Goal: Transaction & Acquisition: Obtain resource

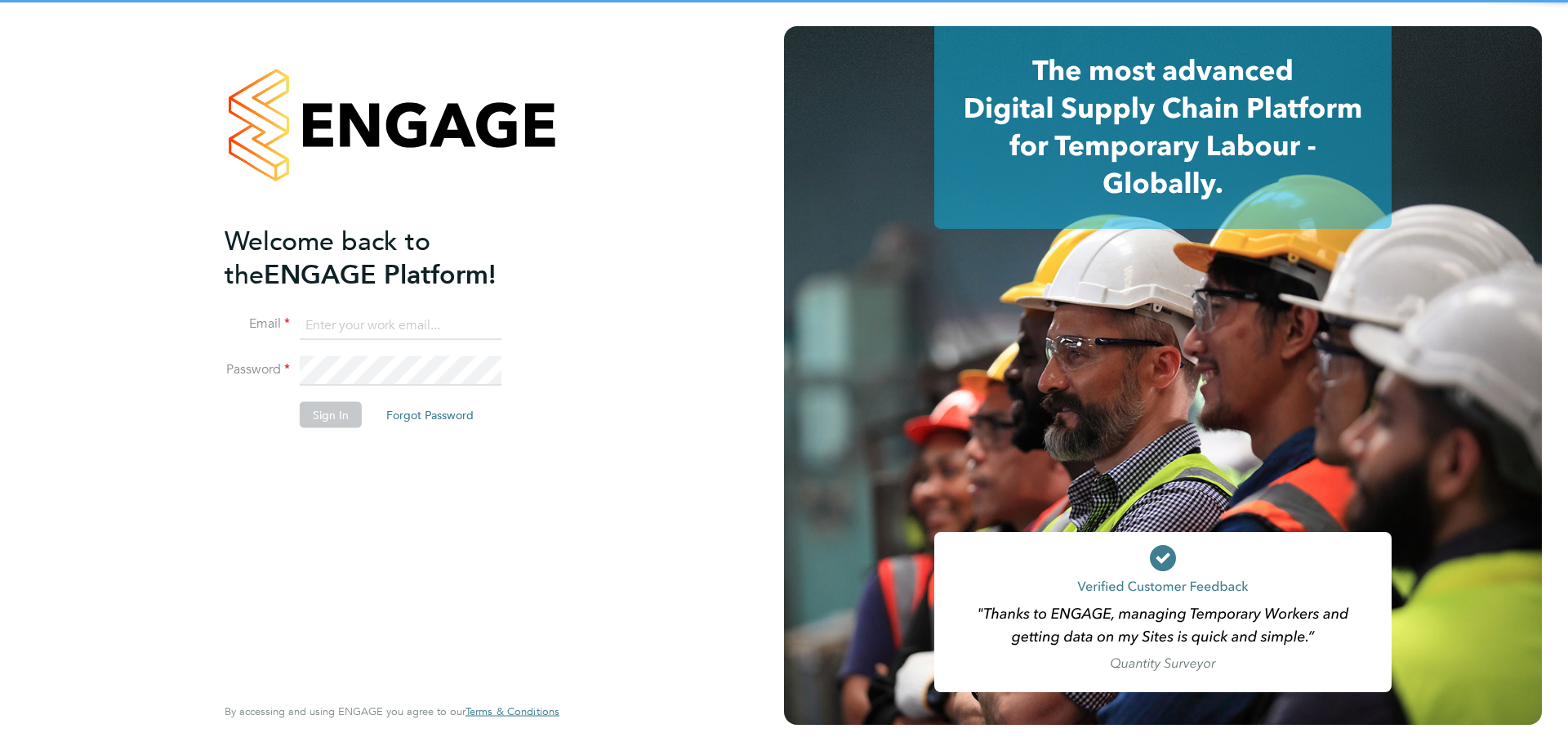
type input "info@cbwstaffingsolutions.com"
click at [302, 421] on button "Sign In" at bounding box center [331, 415] width 62 height 26
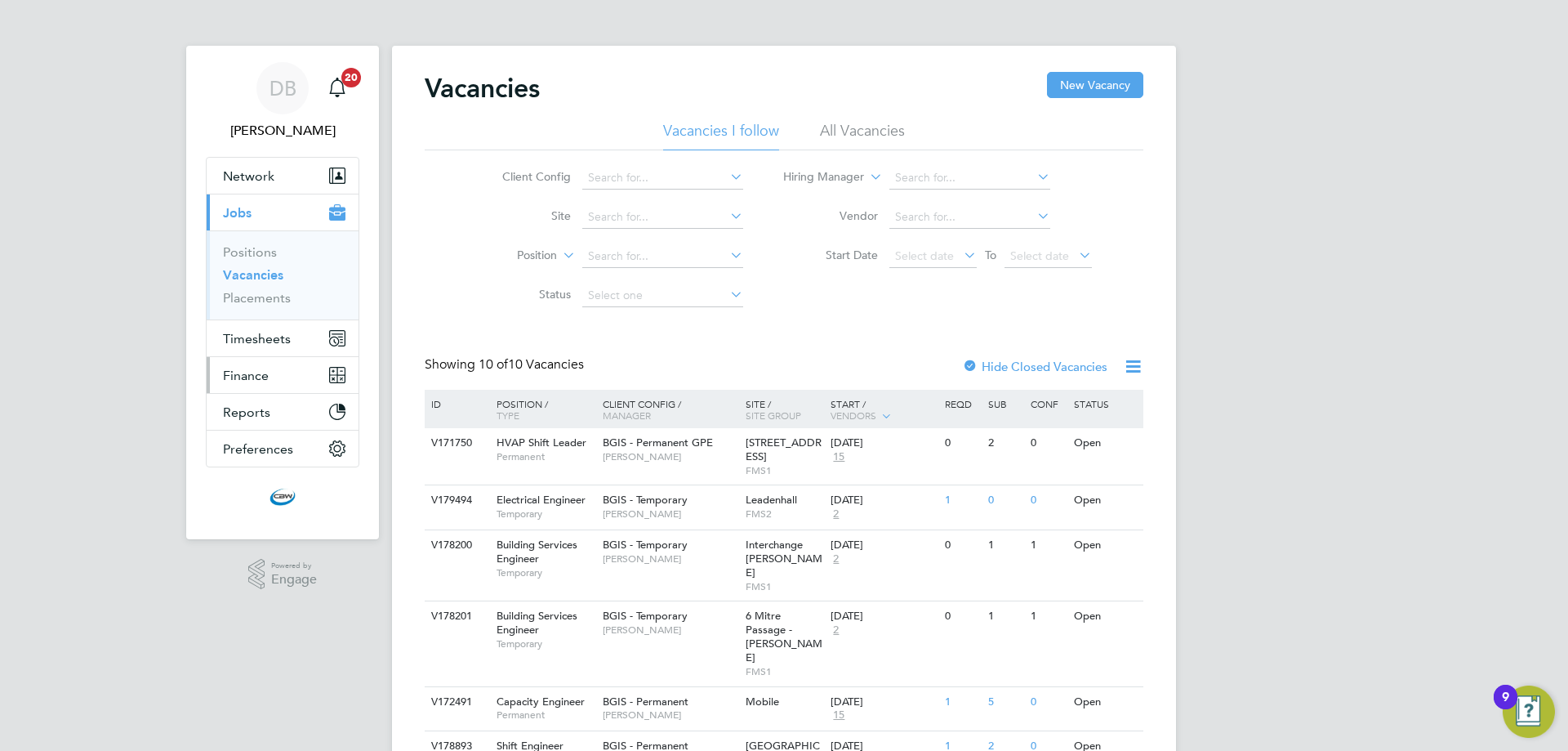
click at [264, 379] on span "Finance" at bounding box center [246, 375] width 46 height 15
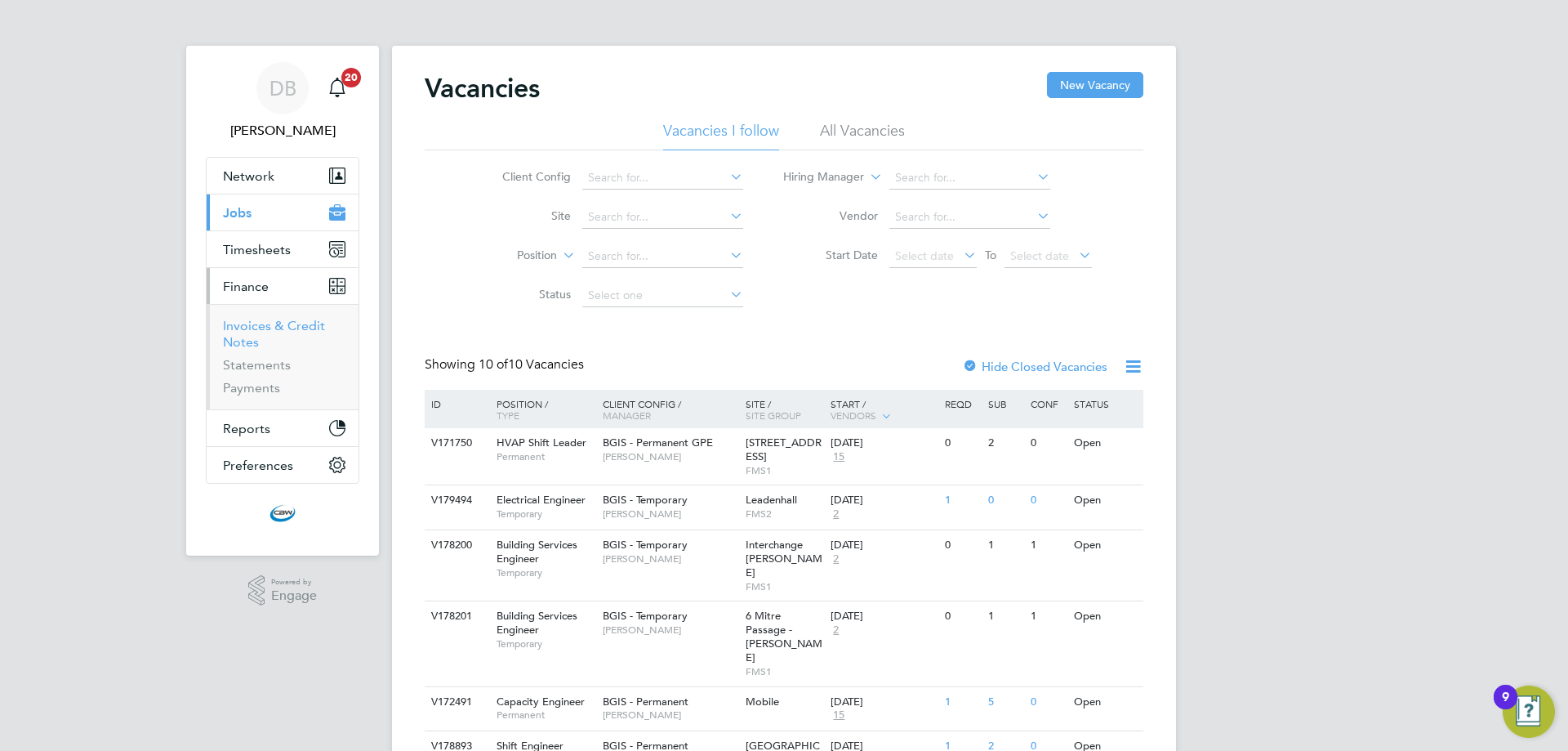
click at [277, 327] on link "Invoices & Credit Notes" at bounding box center [273, 334] width 102 height 32
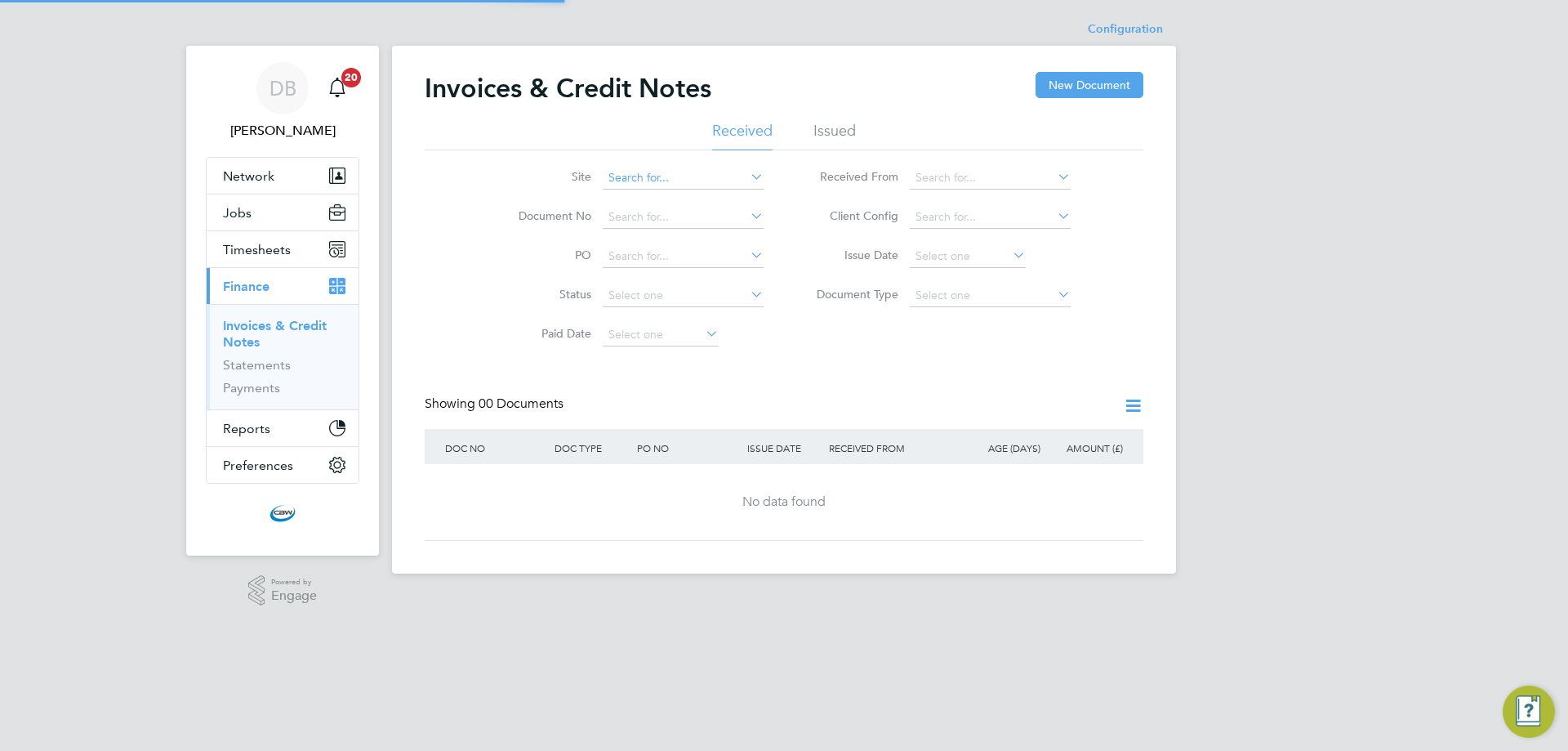
click at [643, 178] on input at bounding box center [682, 178] width 161 height 23
click at [830, 141] on li "Issued" at bounding box center [834, 135] width 43 height 29
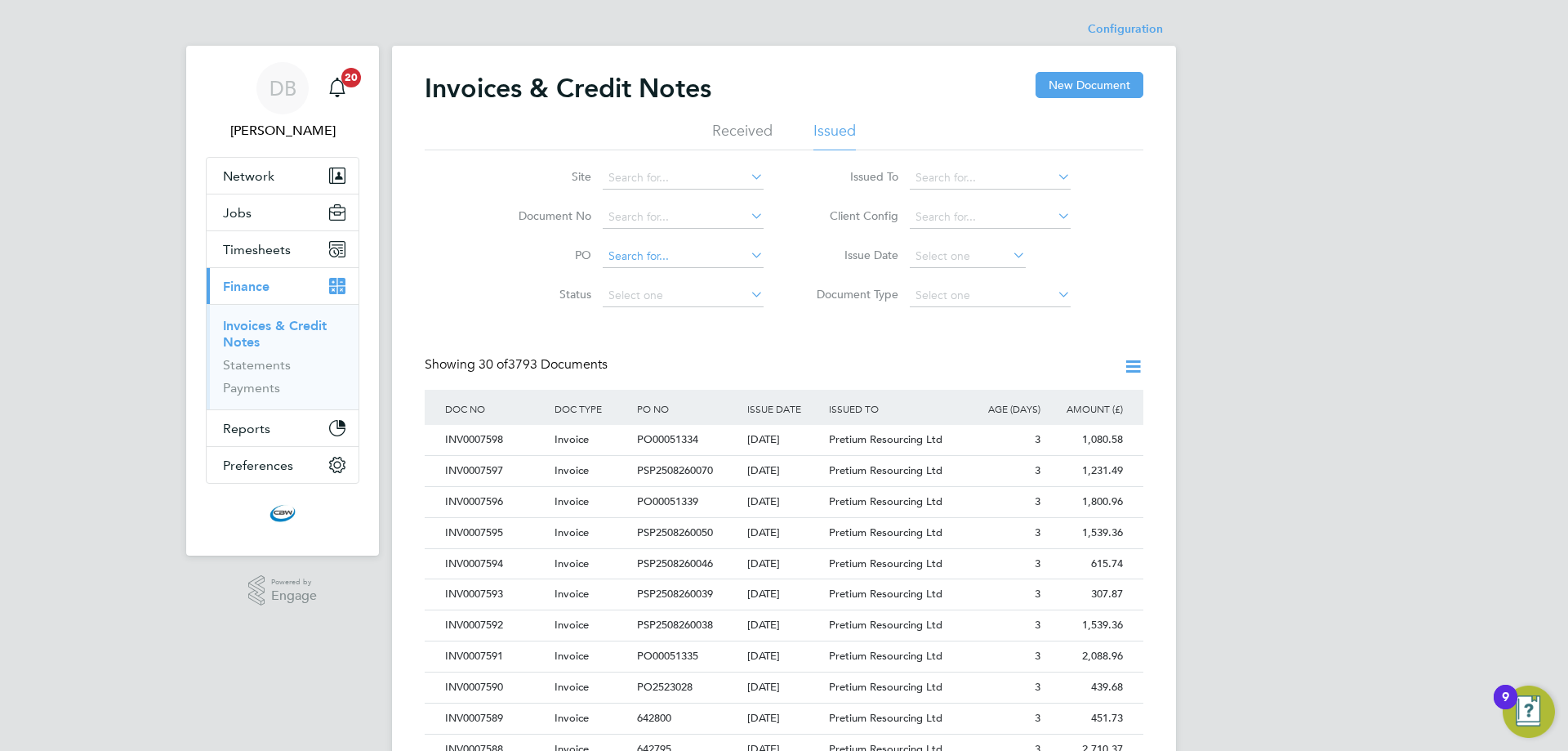
click at [650, 258] on input at bounding box center [682, 257] width 161 height 23
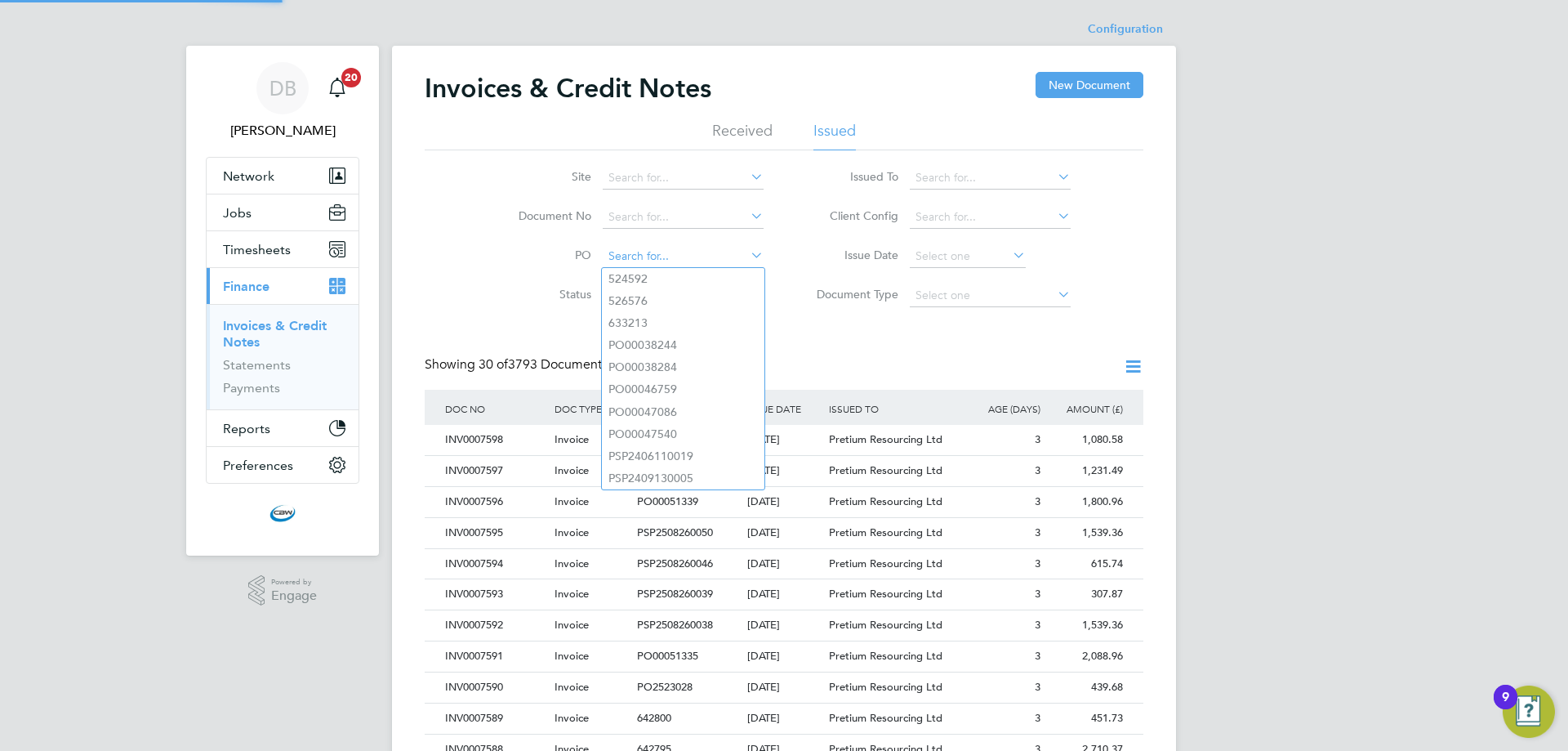
paste input "CRN0002870"
type input "CRN0002870"
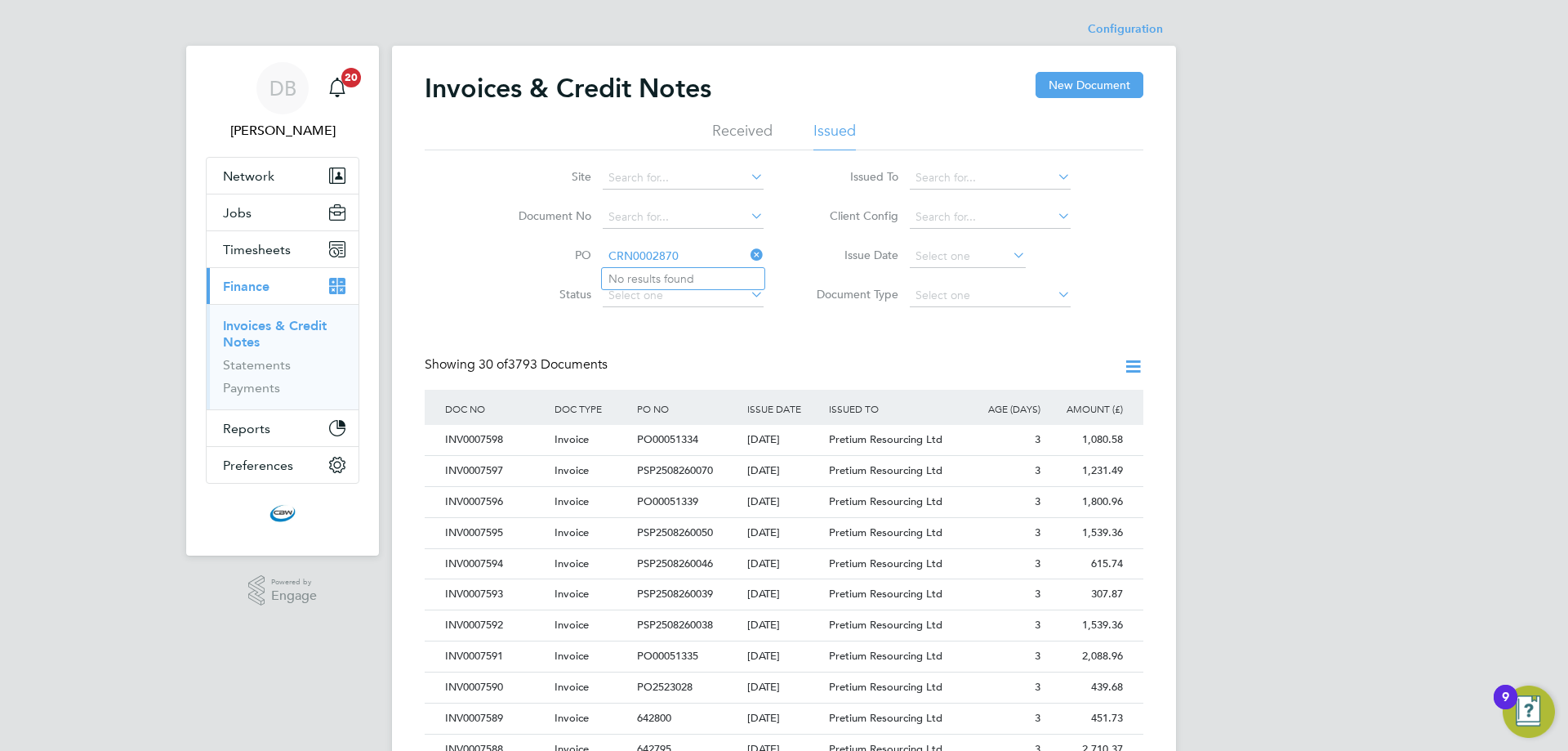
drag, startPoint x: 696, startPoint y: 252, endPoint x: 569, endPoint y: 254, distance: 127.0
click at [558, 255] on li "PO CRN0002870" at bounding box center [630, 257] width 307 height 39
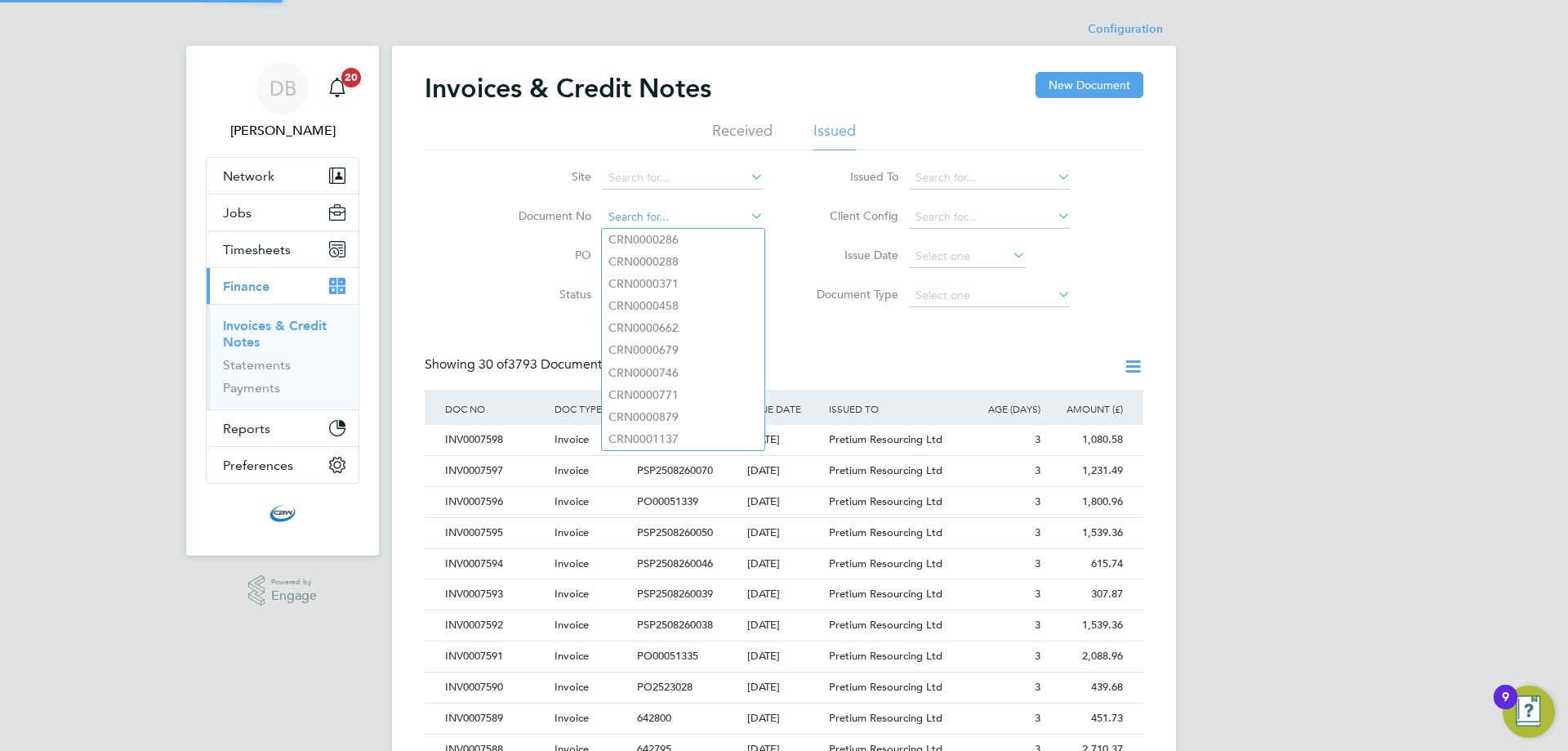
click at [648, 213] on input at bounding box center [682, 217] width 161 height 23
paste input "CRN0002870"
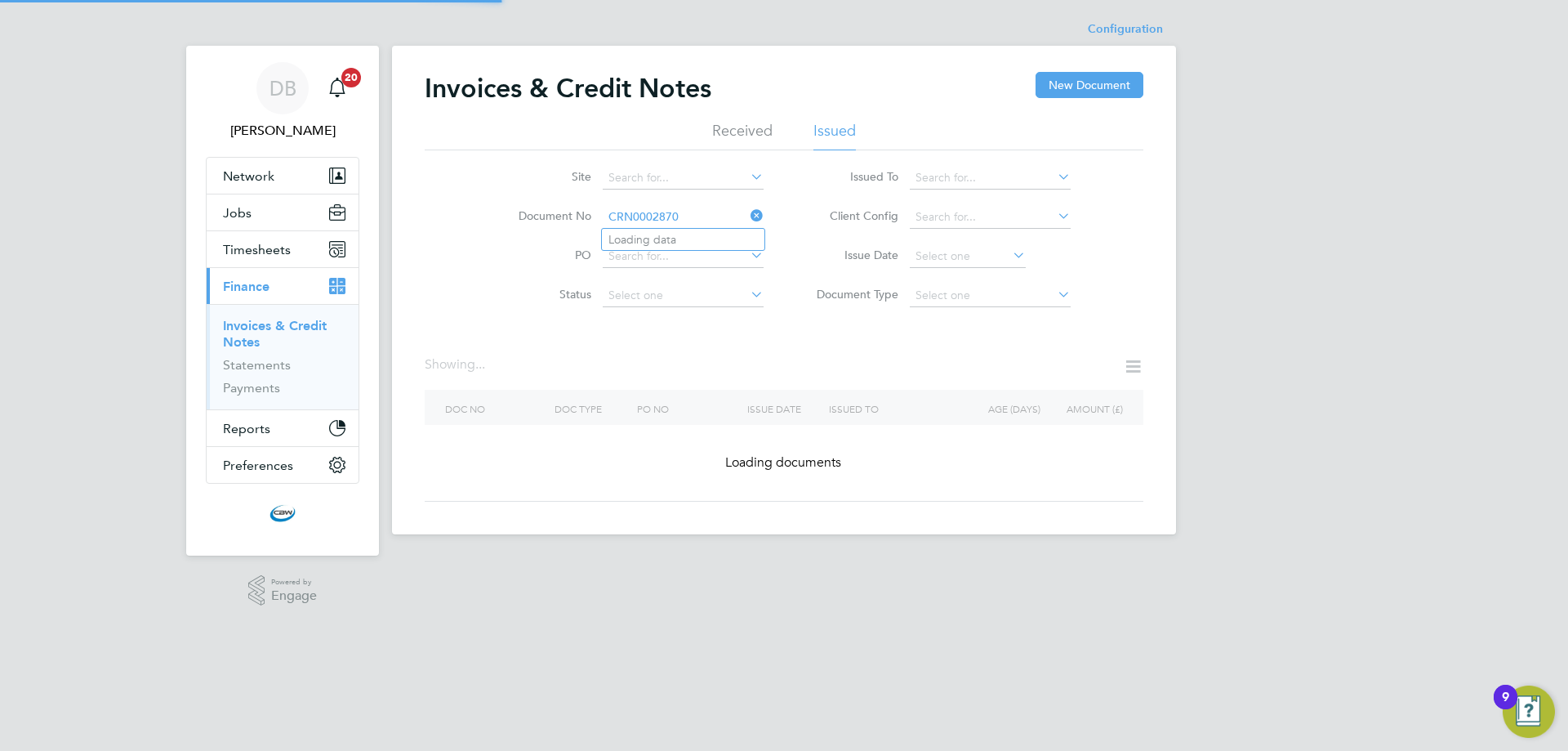
type input "CRN0000286"
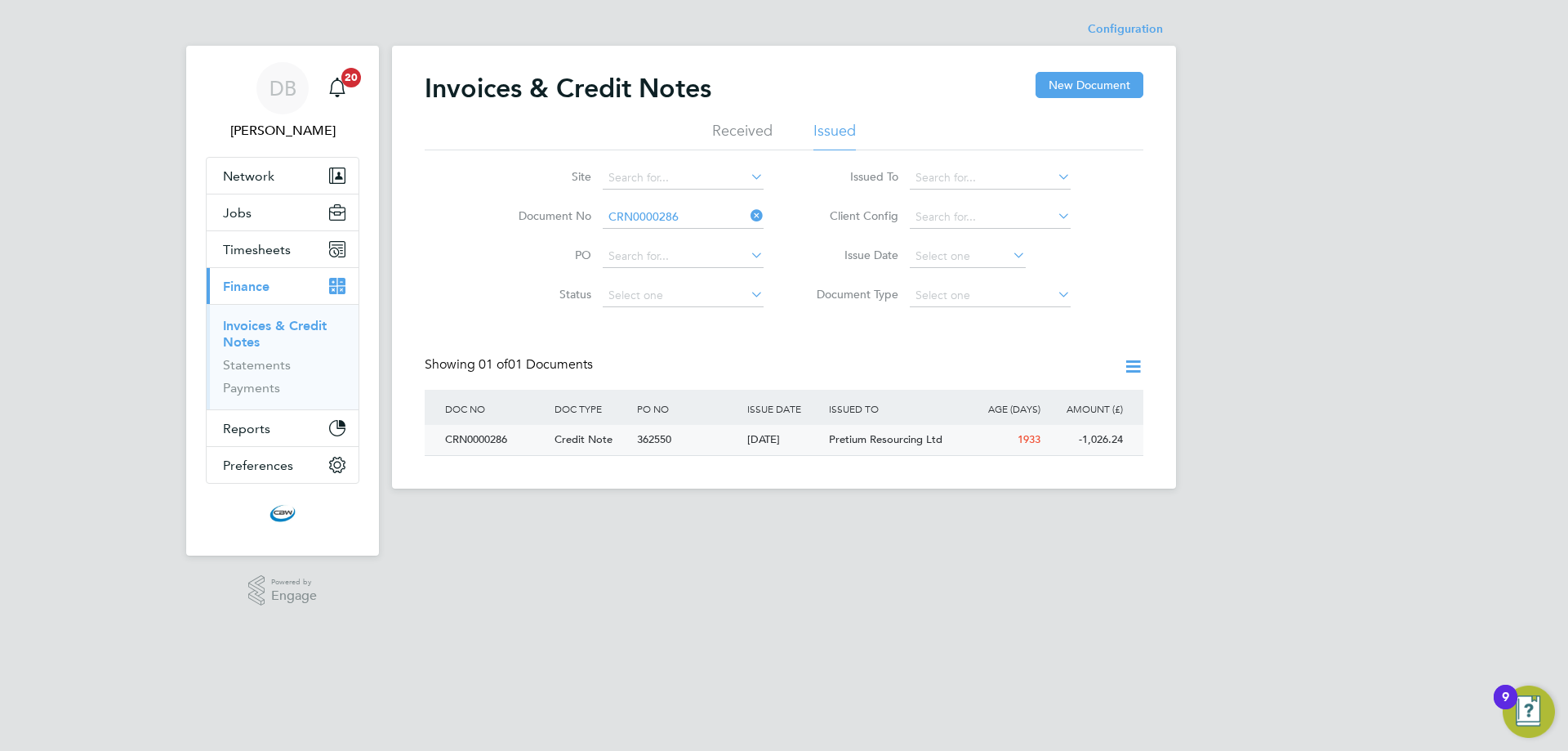
click at [598, 429] on div "Credit Note" at bounding box center [591, 439] width 83 height 30
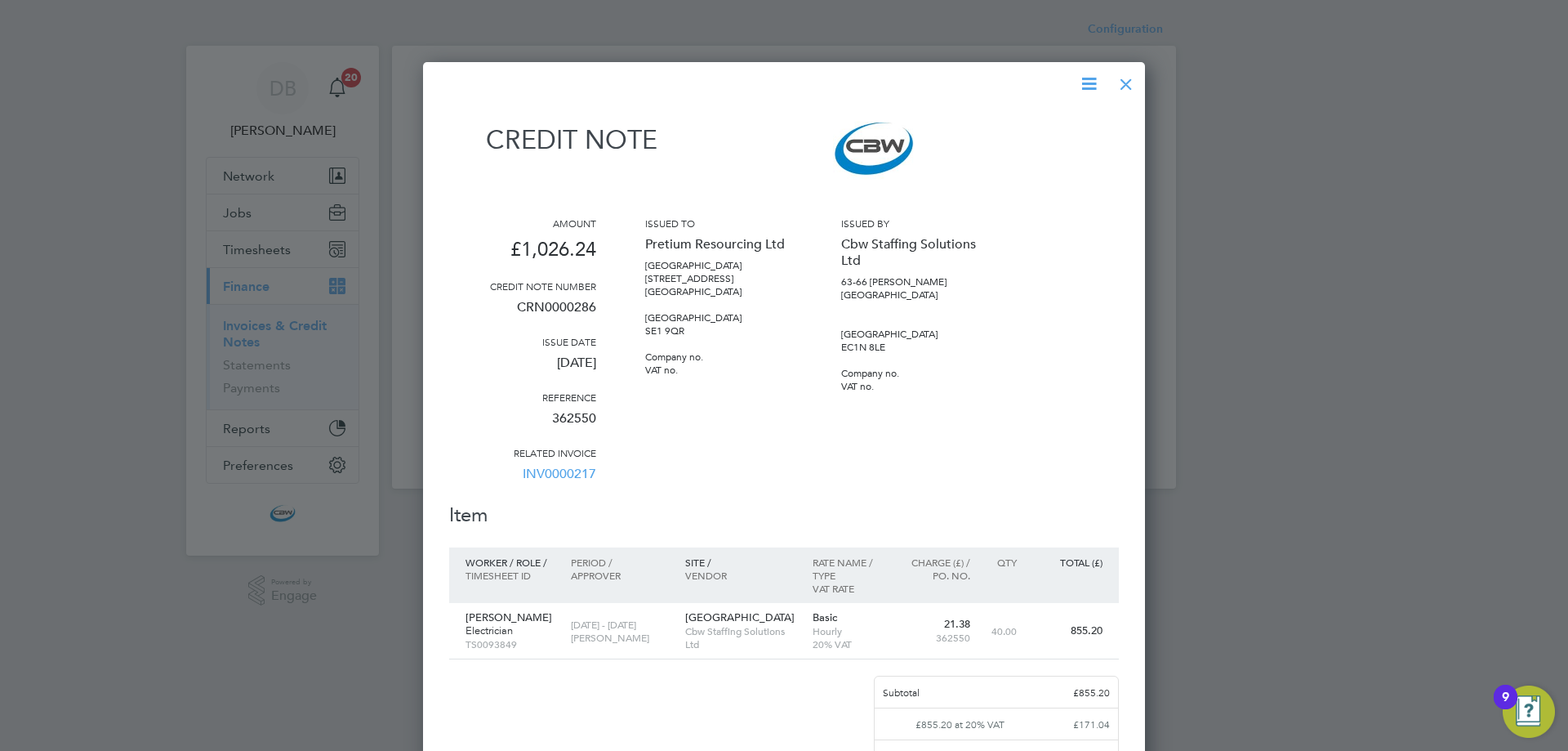
click at [1092, 80] on icon at bounding box center [1088, 83] width 20 height 20
click at [1016, 119] on li "Download Credit Note" at bounding box center [1026, 123] width 138 height 23
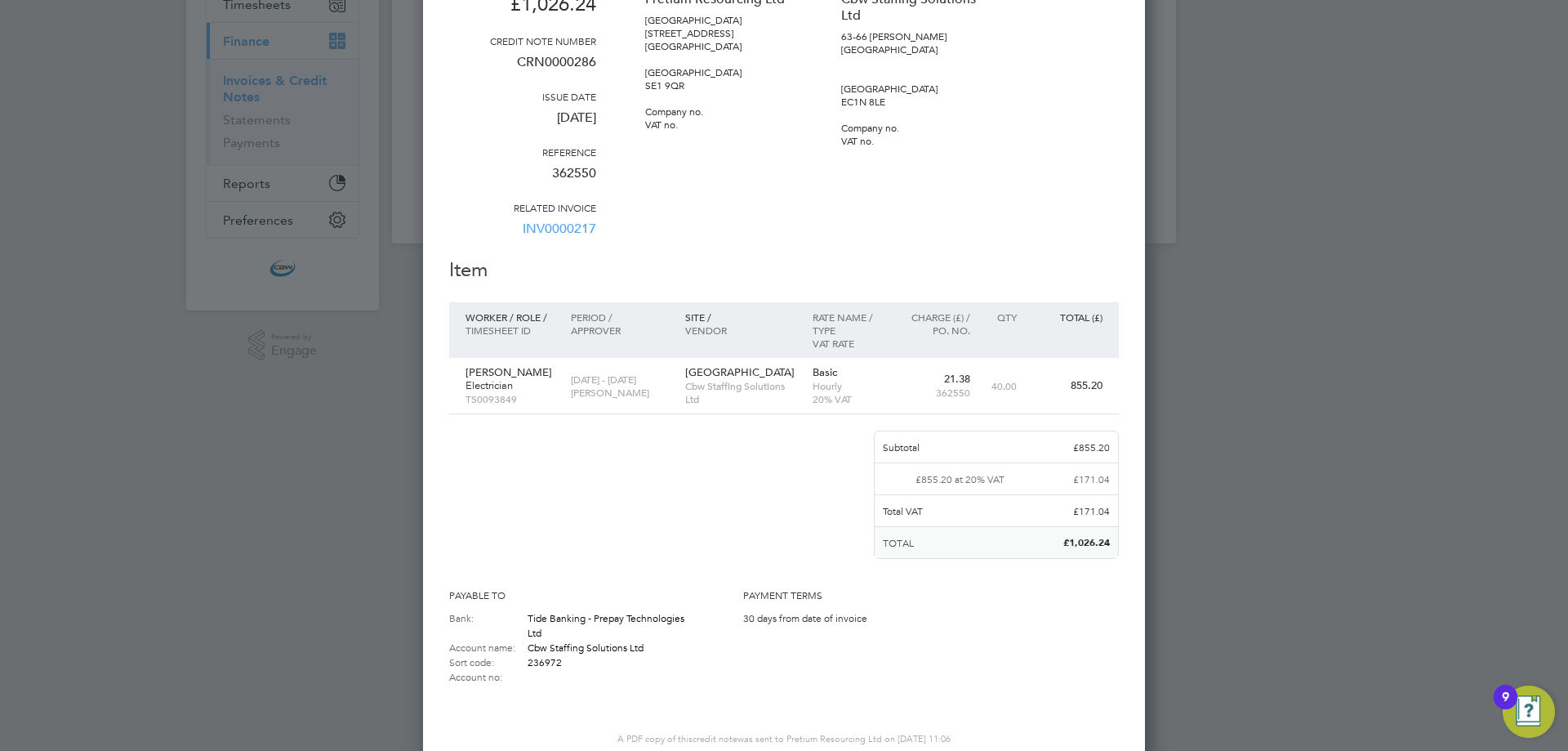
drag, startPoint x: 332, startPoint y: 404, endPoint x: 332, endPoint y: 393, distance: 11.0
click at [332, 401] on div at bounding box center [784, 376] width 1568 height 751
drag, startPoint x: 1150, startPoint y: 79, endPoint x: 1252, endPoint y: 91, distance: 102.7
click at [1153, 78] on div at bounding box center [784, 376] width 1568 height 751
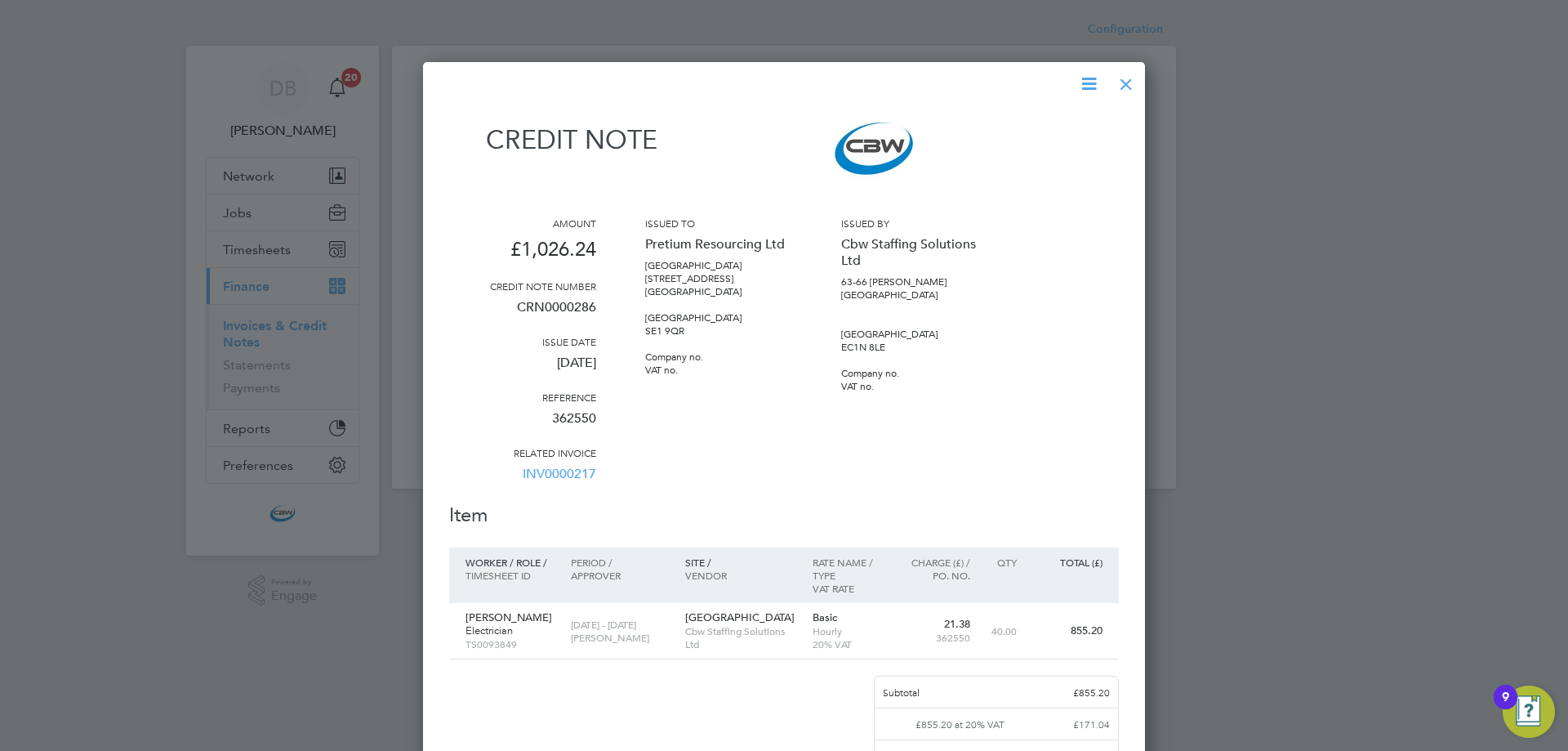
click at [1116, 86] on div at bounding box center [1125, 80] width 29 height 29
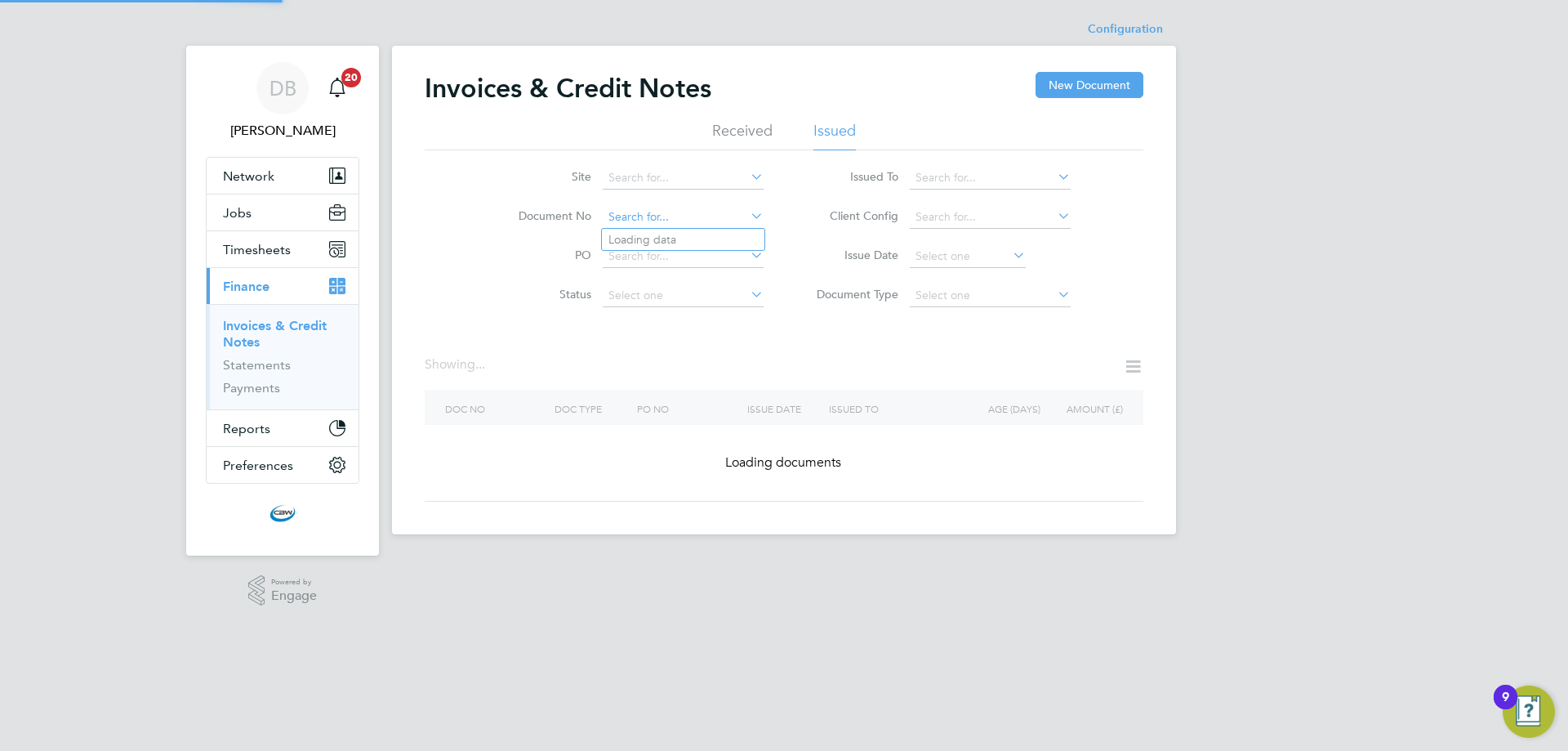
click at [693, 217] on input at bounding box center [682, 217] width 161 height 23
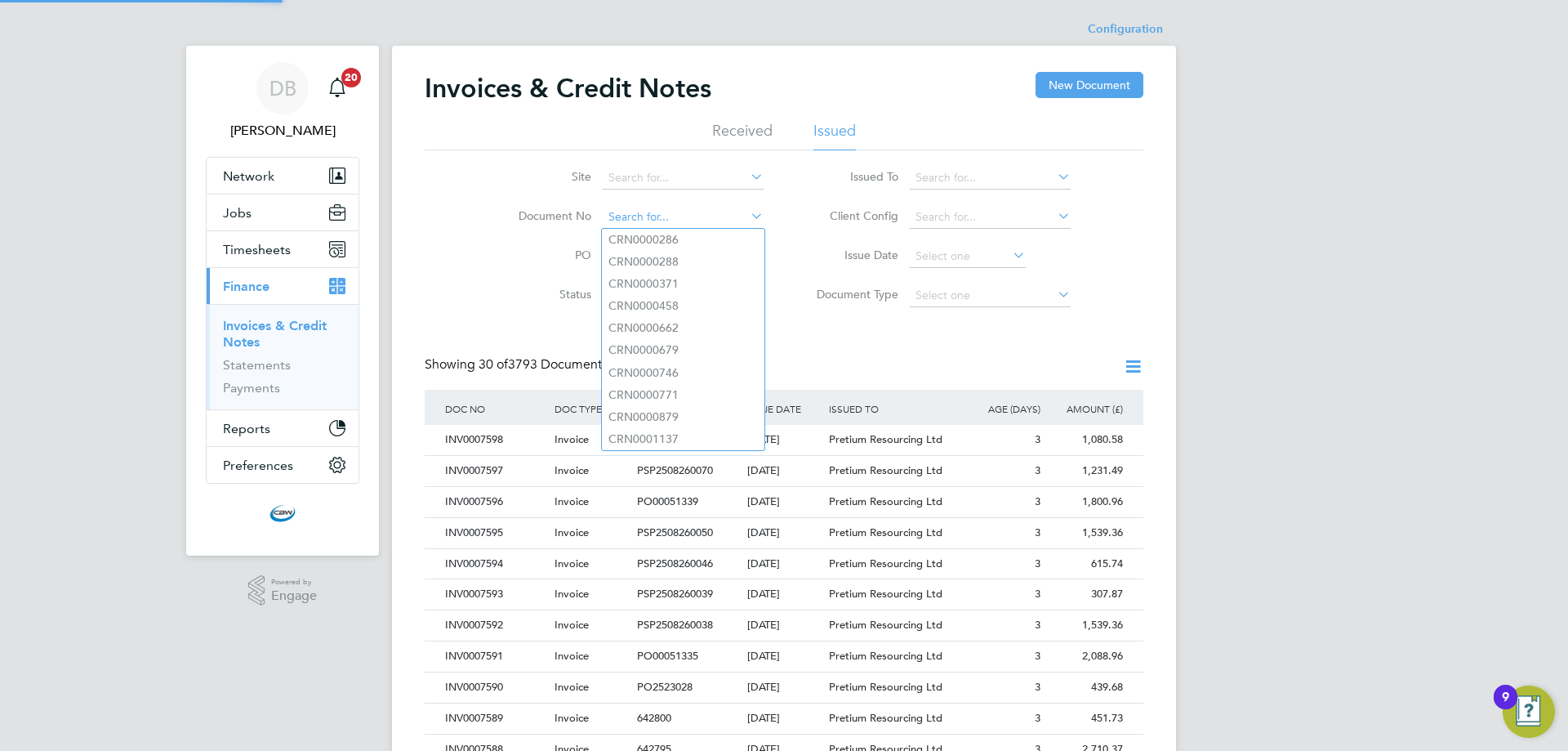
scroll to position [31, 138]
paste input "CRN0048672"
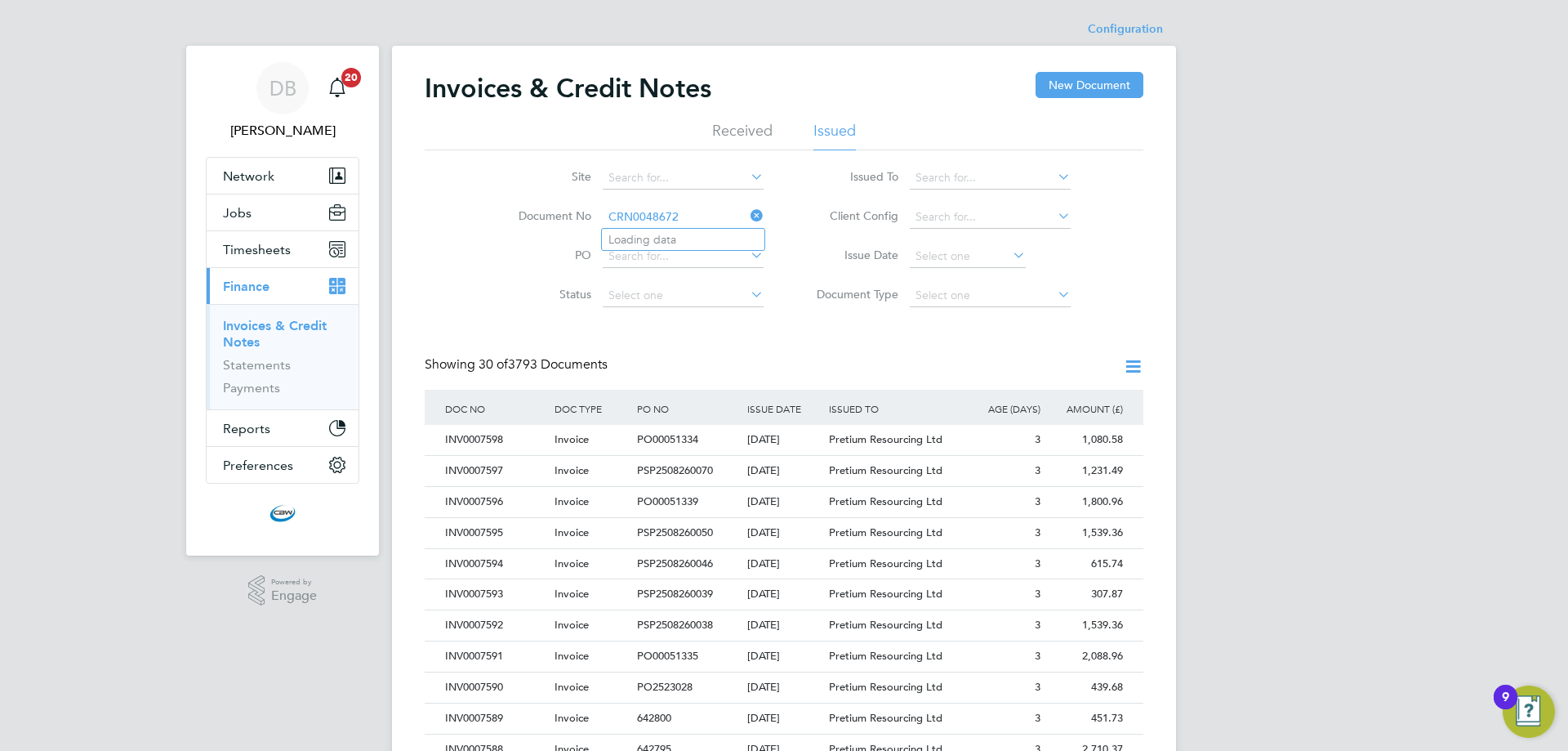
type input "CRN0000286"
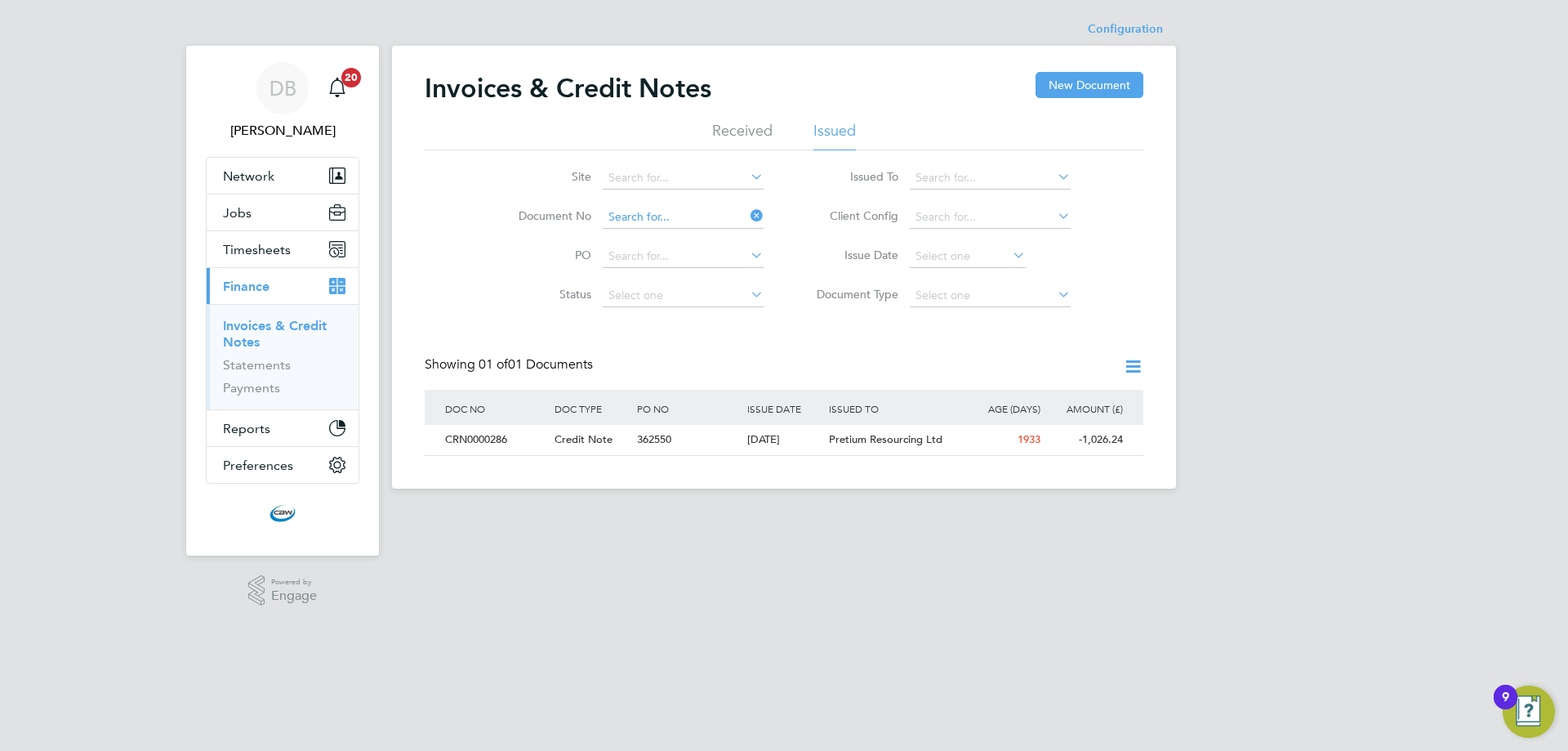
click at [640, 212] on input at bounding box center [682, 217] width 161 height 23
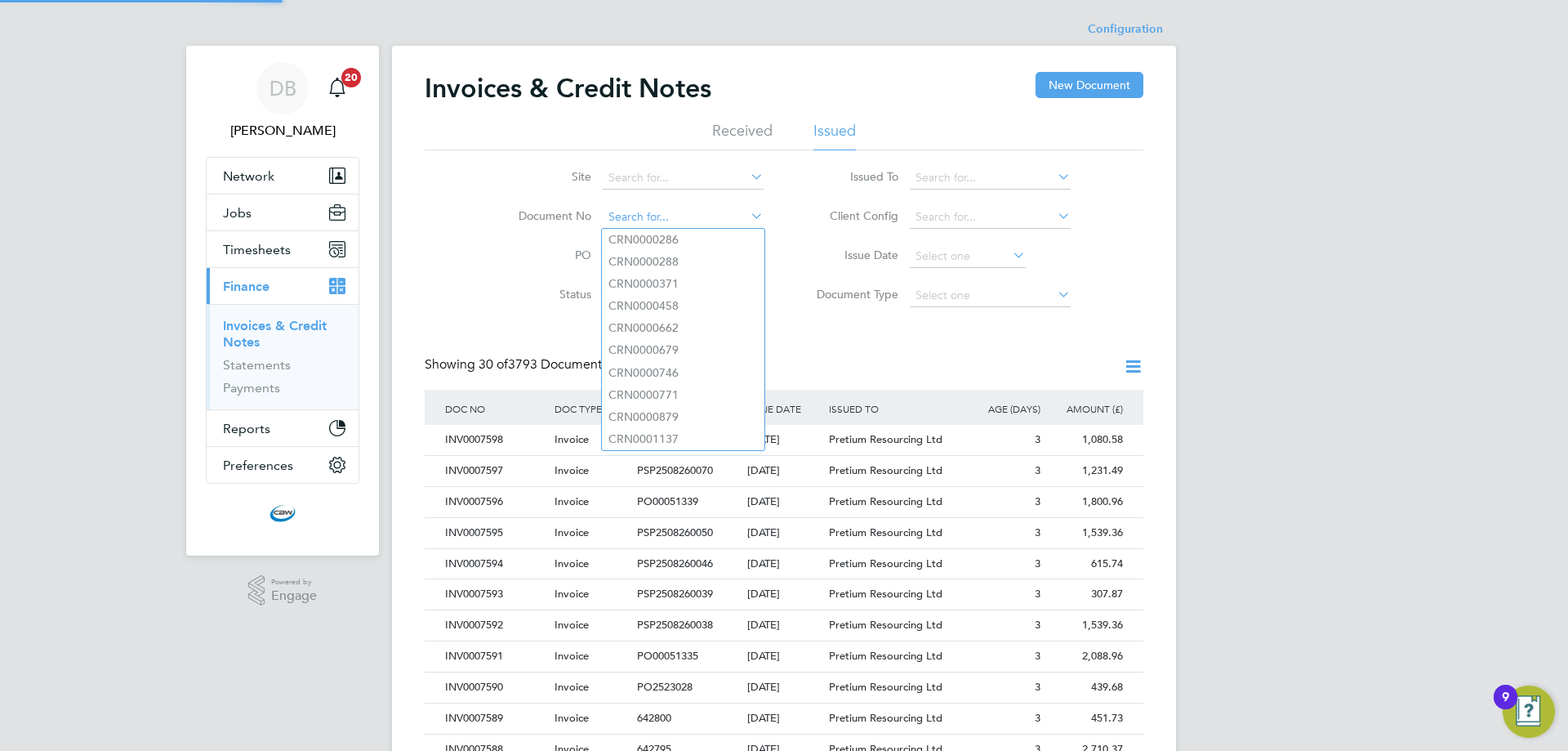
paste input "CRN0048672"
type input "CRN0048672"
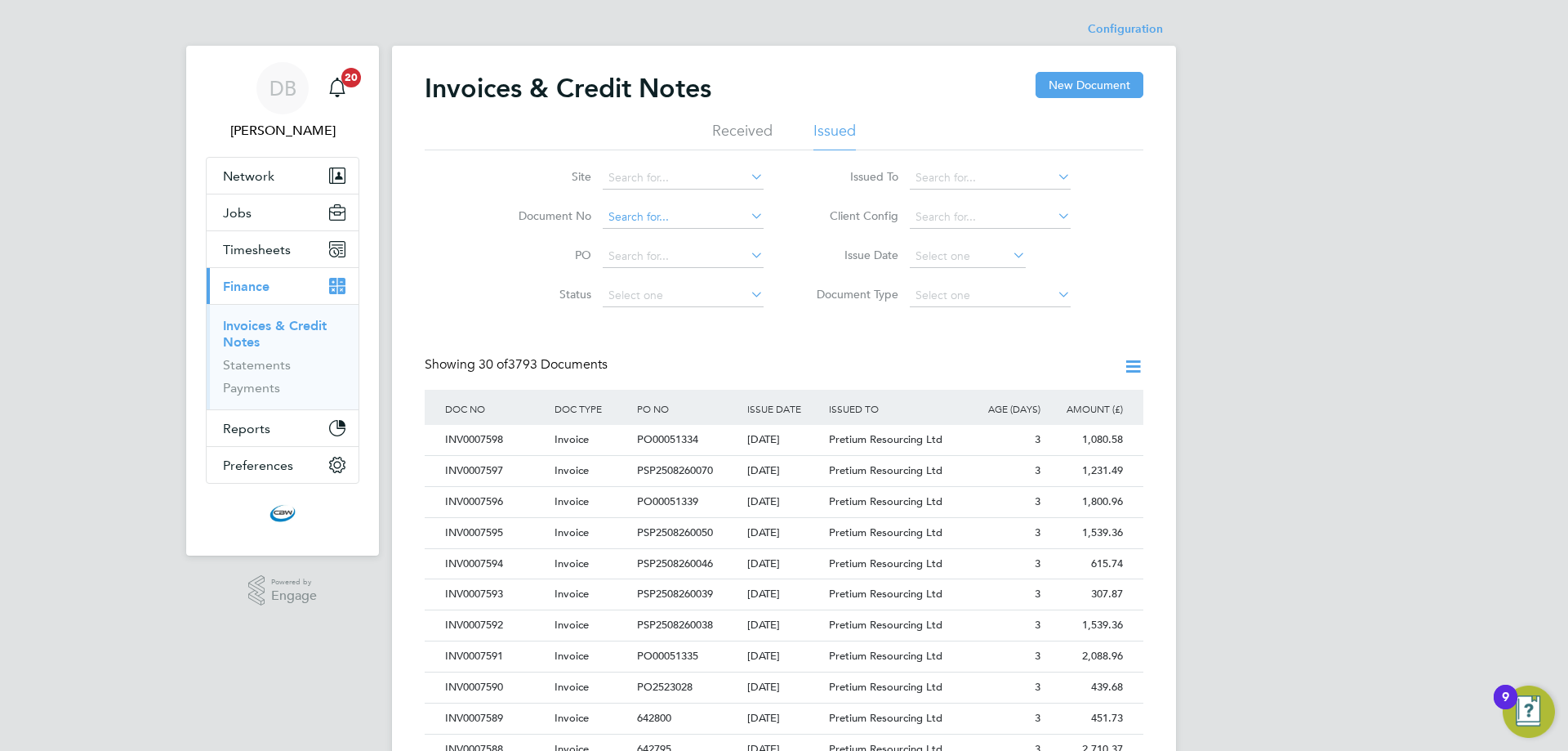
click at [700, 212] on input at bounding box center [682, 217] width 161 height 23
paste input "CRN0048672"
type input "CRN0048672"
